Goal: Transaction & Acquisition: Purchase product/service

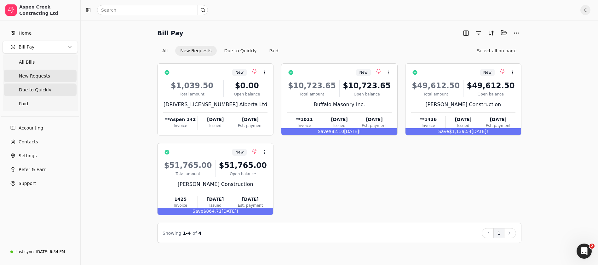
click at [29, 88] on span "Due to Quickly" at bounding box center [35, 90] width 32 height 7
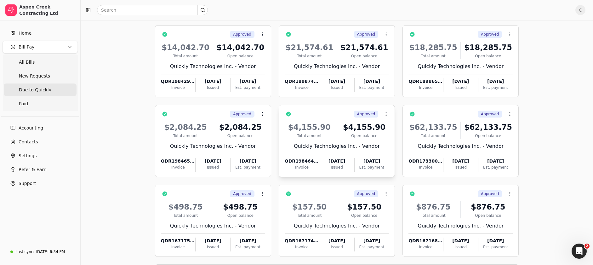
scroll to position [37, 0]
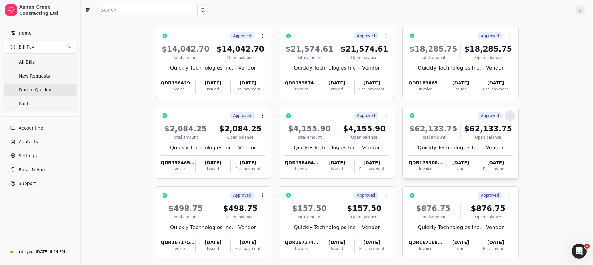
click at [511, 115] on icon at bounding box center [509, 115] width 5 height 5
click at [445, 113] on div "Approved Context Menu Button" at bounding box center [464, 115] width 95 height 11
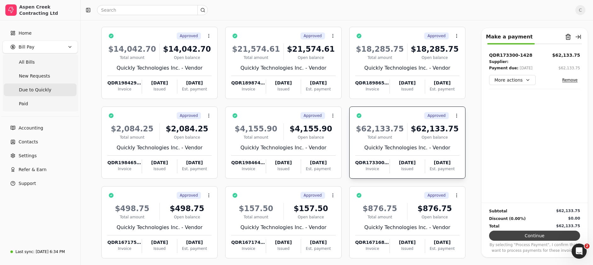
click at [526, 235] on button "Continue" at bounding box center [534, 235] width 91 height 10
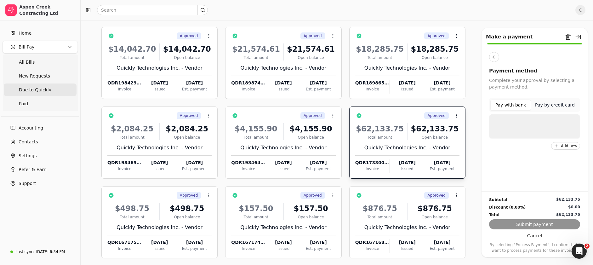
click at [519, 108] on button "Pay with bank" at bounding box center [510, 104] width 41 height 11
click at [518, 106] on button "Pay with bank" at bounding box center [510, 104] width 41 height 11
click at [520, 123] on p "Bank of Montreal" at bounding box center [529, 123] width 37 height 7
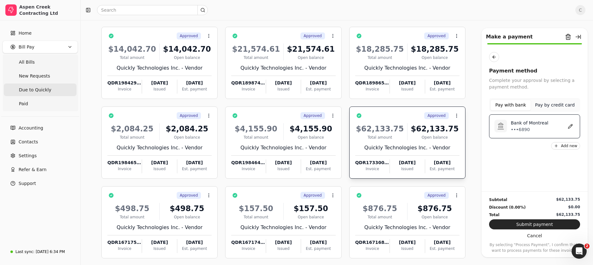
click at [525, 221] on button "Submit payment" at bounding box center [534, 224] width 91 height 10
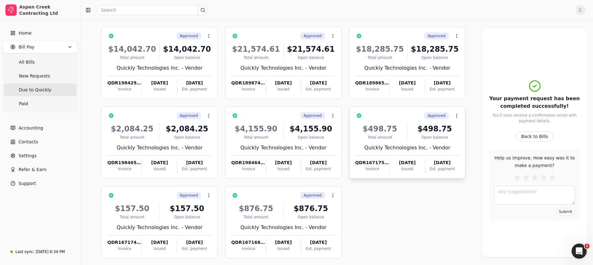
click at [404, 116] on div "Approved Context Menu Button" at bounding box center [411, 115] width 95 height 11
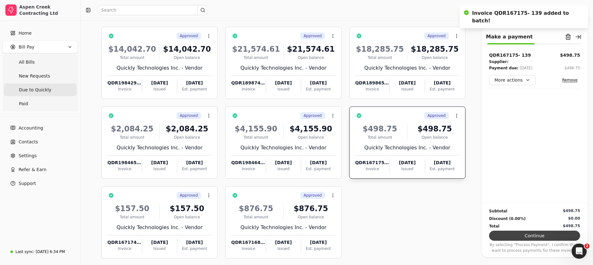
click at [537, 236] on button "Continue" at bounding box center [534, 235] width 91 height 10
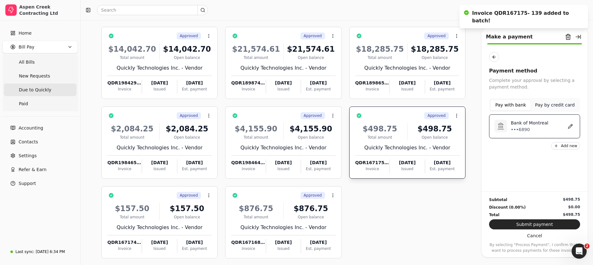
click at [515, 103] on button "Pay with bank" at bounding box center [510, 104] width 41 height 11
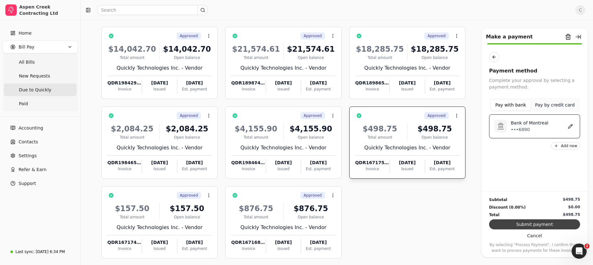
click at [522, 222] on button "Submit payment" at bounding box center [534, 224] width 91 height 10
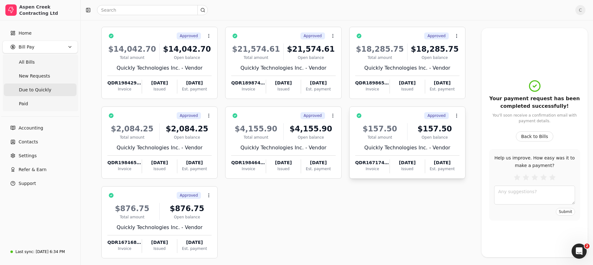
click at [396, 119] on div "Approved Context Menu Button" at bounding box center [411, 115] width 95 height 11
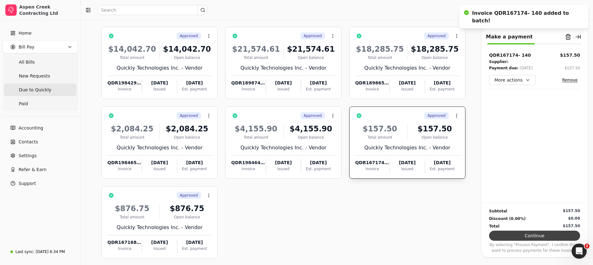
click at [543, 236] on button "Continue" at bounding box center [534, 235] width 91 height 10
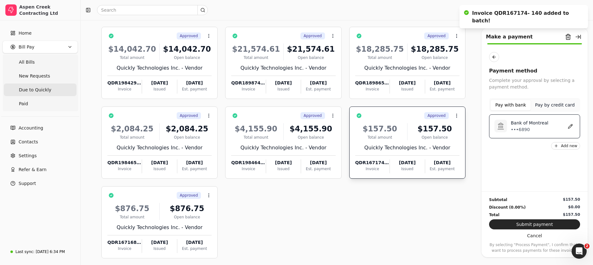
click at [514, 121] on p "Bank of Montreal" at bounding box center [529, 123] width 37 height 7
click at [525, 125] on p "Bank of Montreal" at bounding box center [529, 123] width 37 height 7
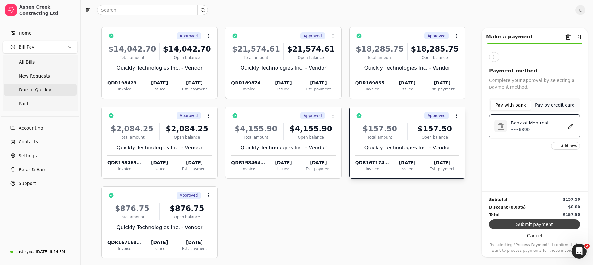
click at [542, 224] on button "Submit payment" at bounding box center [534, 224] width 91 height 10
click at [522, 216] on div "Total $157.50" at bounding box center [534, 215] width 91 height 6
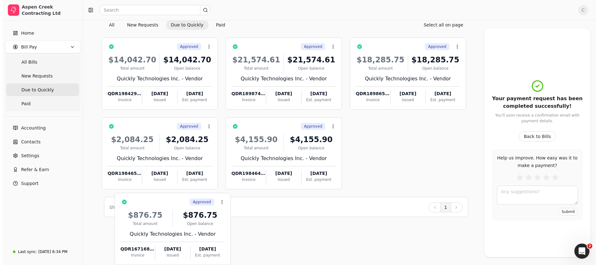
scroll to position [0, 0]
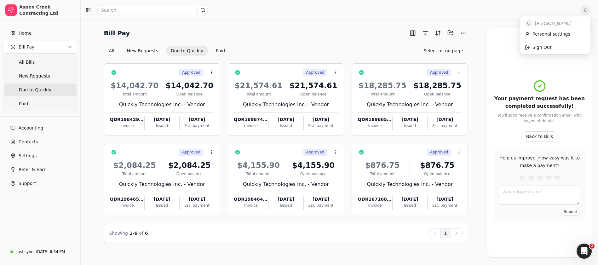
click at [585, 10] on span "C" at bounding box center [585, 10] width 10 height 10
click at [544, 44] on span "Sign Out" at bounding box center [541, 47] width 19 height 7
